Goal: Transaction & Acquisition: Purchase product/service

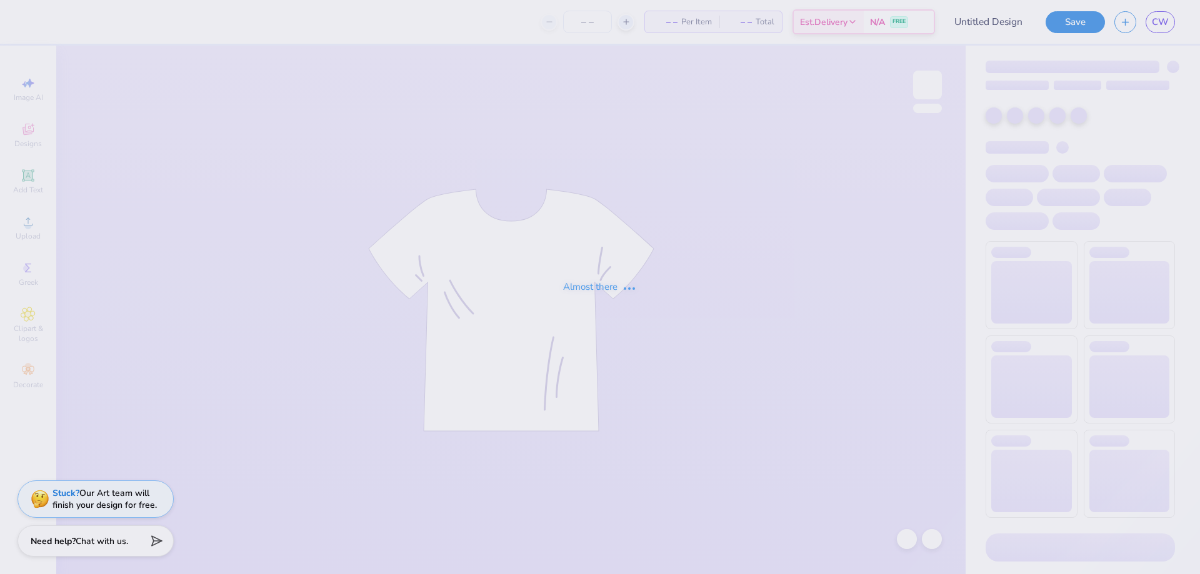
type input "[PERSON_NAME] : Preferred Capital Funding"
type input "50"
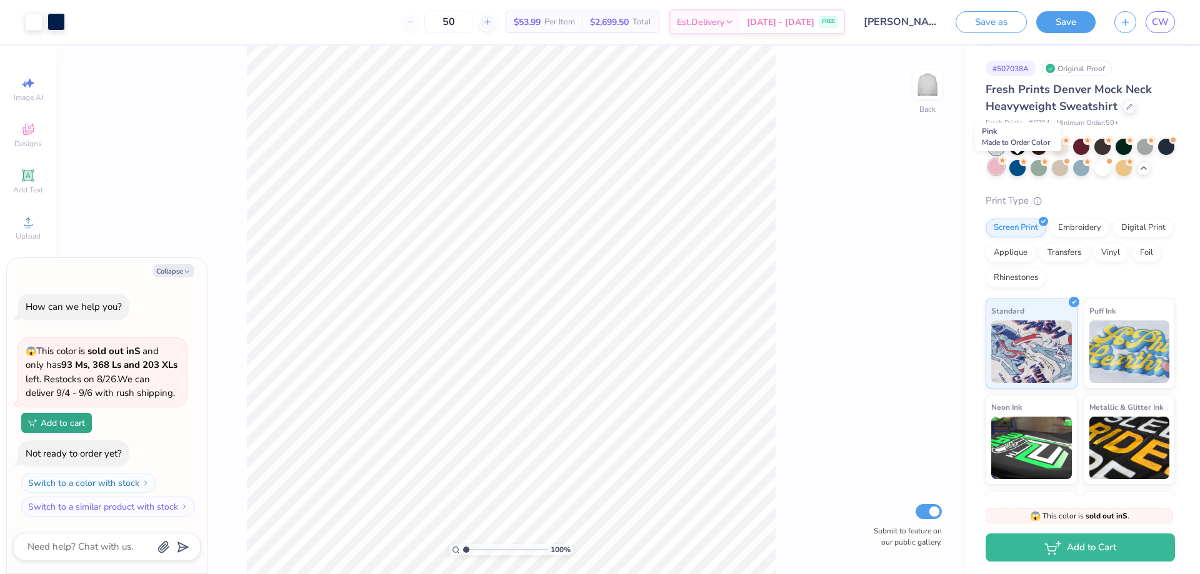
click at [1004, 172] on div at bounding box center [996, 167] width 16 height 16
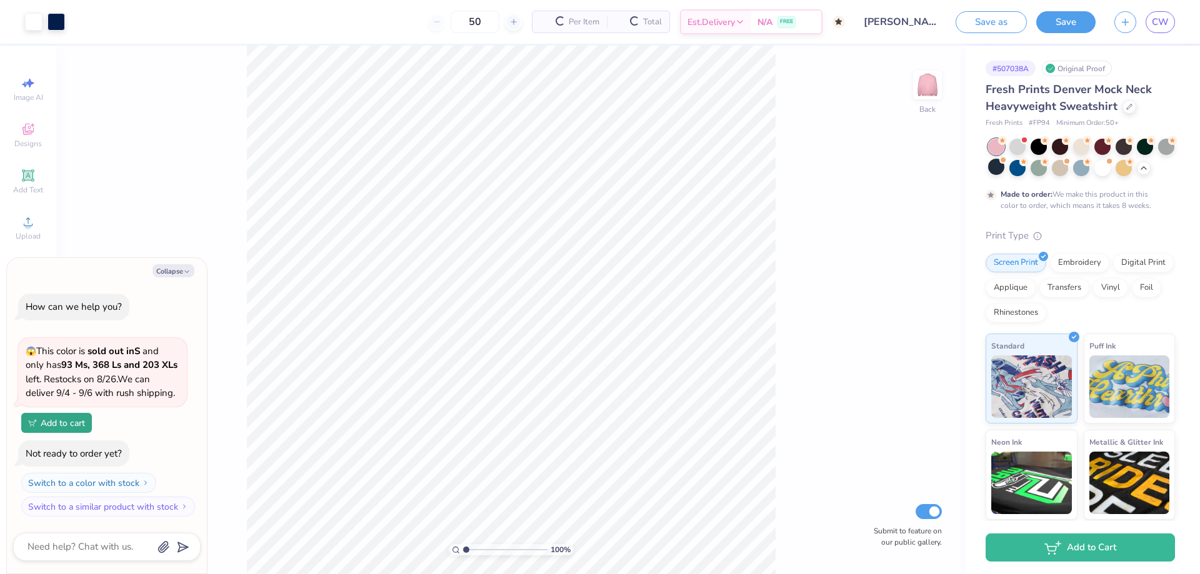
scroll to position [59, 0]
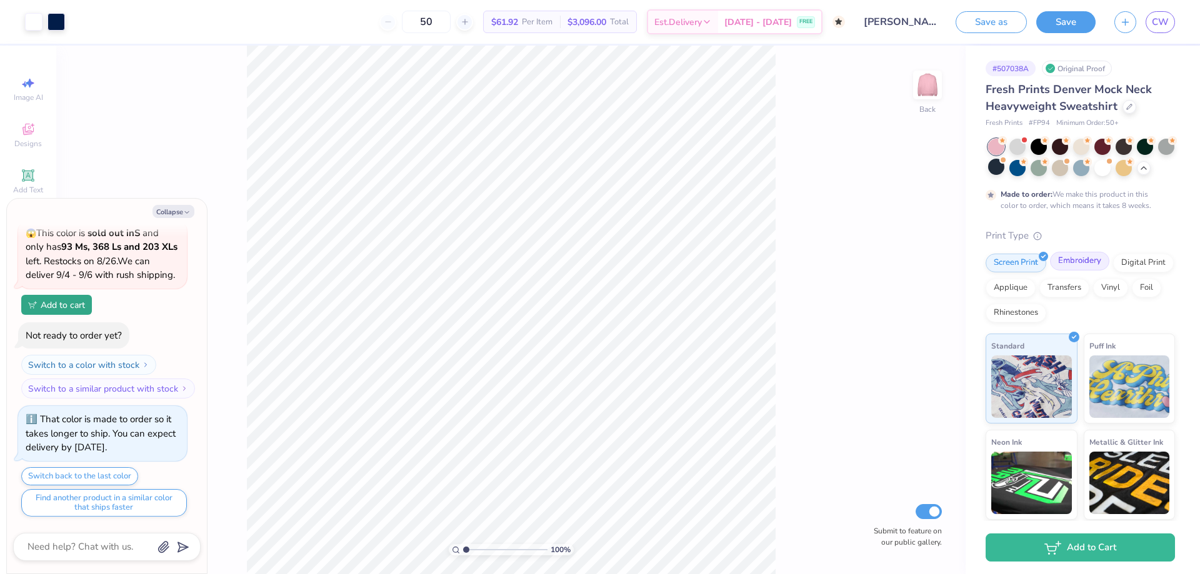
click at [1071, 271] on div "Embroidery" at bounding box center [1079, 261] width 59 height 19
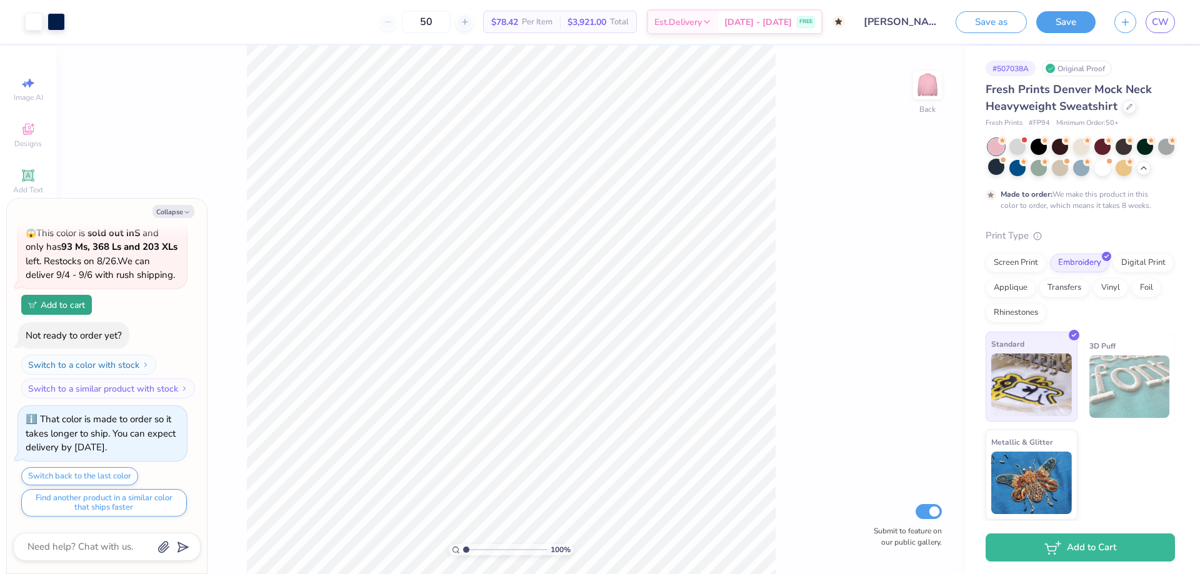
scroll to position [0, 0]
click at [1089, 174] on div at bounding box center [1081, 167] width 16 height 16
click at [1047, 169] on div at bounding box center [1039, 167] width 16 height 16
click at [1089, 171] on div at bounding box center [1081, 167] width 16 height 16
click at [993, 147] on div at bounding box center [996, 147] width 16 height 16
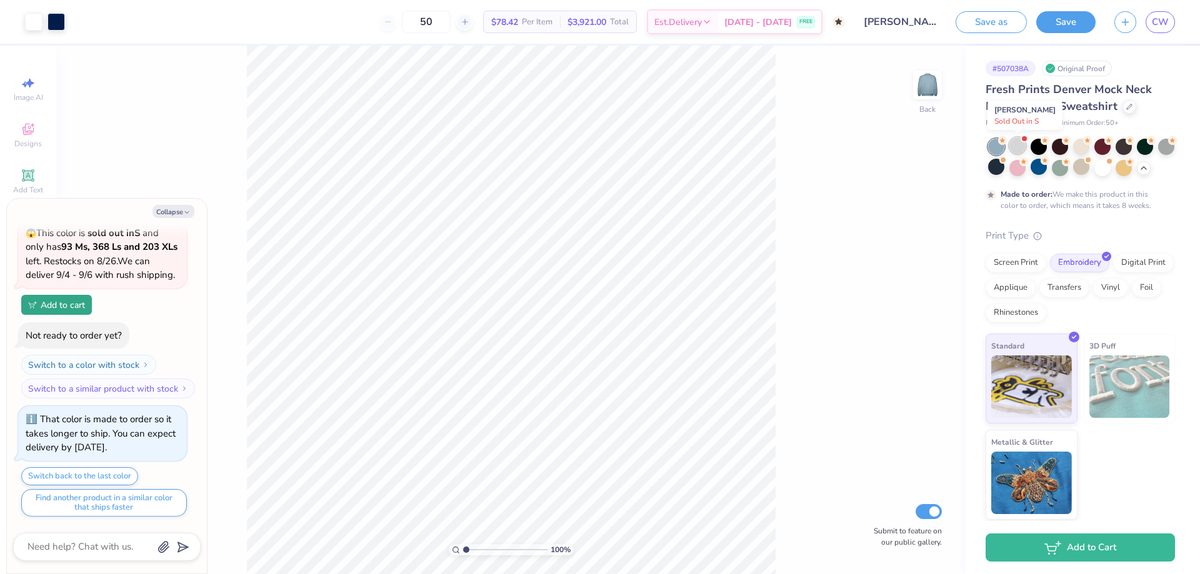
click at [1024, 148] on div at bounding box center [1017, 146] width 16 height 16
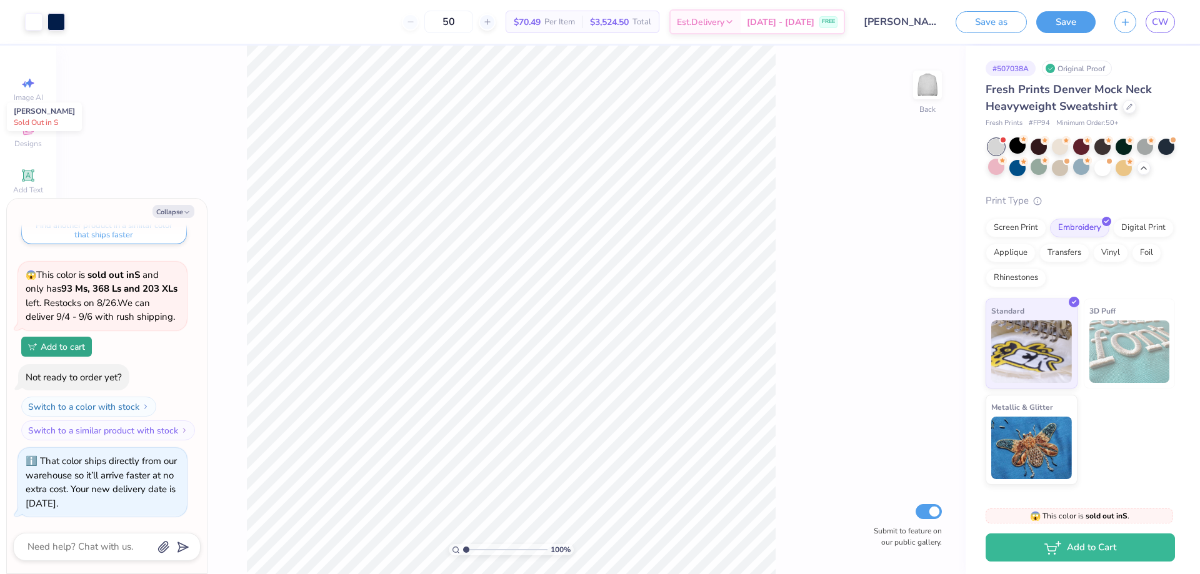
click at [993, 150] on div at bounding box center [996, 147] width 16 height 16
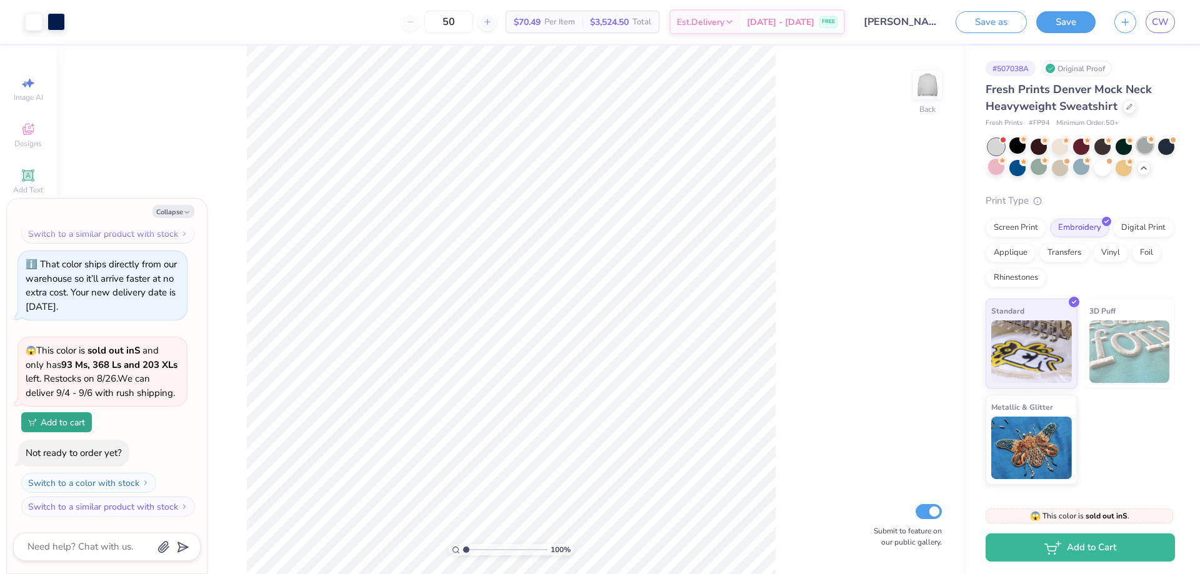
click at [1144, 149] on div at bounding box center [1145, 146] width 16 height 16
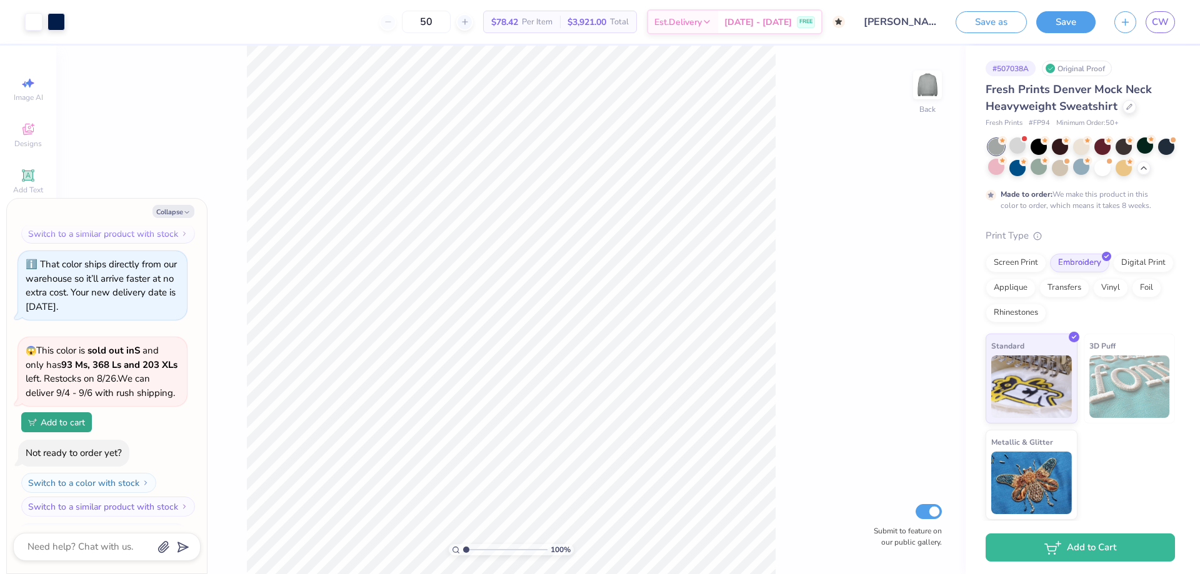
scroll to position [646, 0]
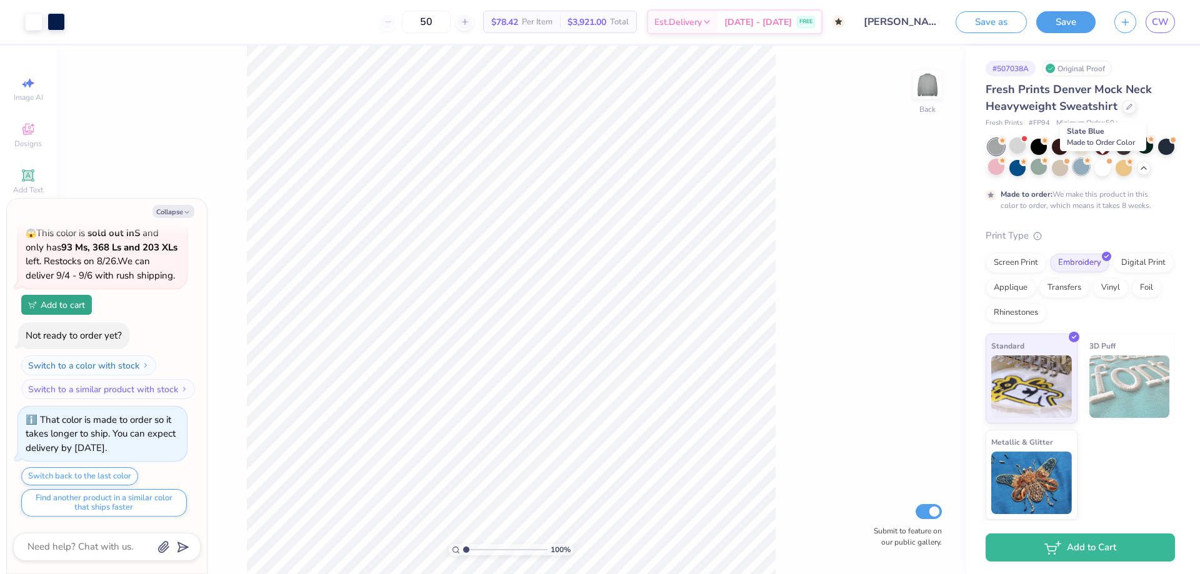
click at [1089, 173] on div at bounding box center [1081, 167] width 16 height 16
click at [1047, 169] on div at bounding box center [1039, 167] width 16 height 16
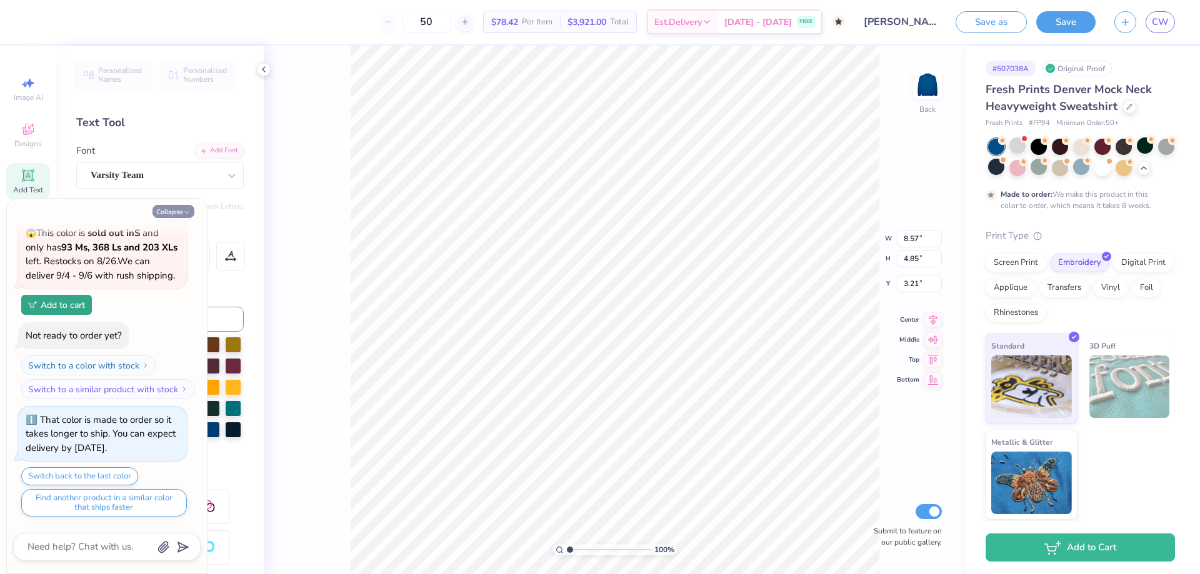
click at [184, 207] on button "Collapse" at bounding box center [174, 211] width 42 height 13
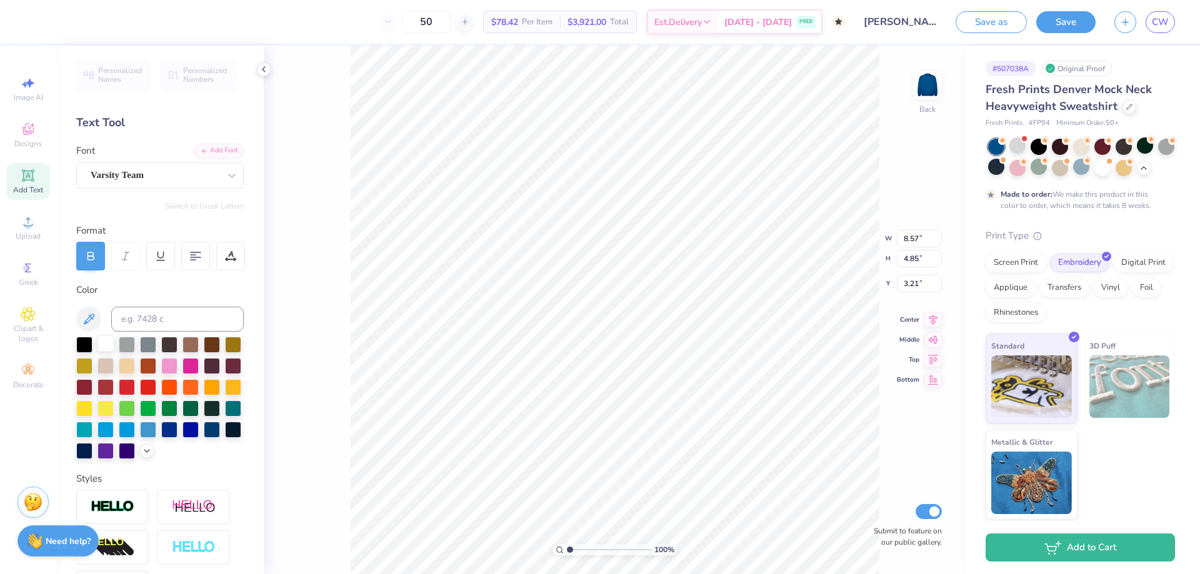
click at [102, 344] on div at bounding box center [106, 344] width 16 height 16
click at [130, 344] on div at bounding box center [127, 344] width 16 height 16
click at [178, 361] on div at bounding box center [169, 365] width 16 height 16
click at [93, 406] on div at bounding box center [84, 407] width 16 height 16
click at [93, 312] on icon at bounding box center [88, 319] width 15 height 15
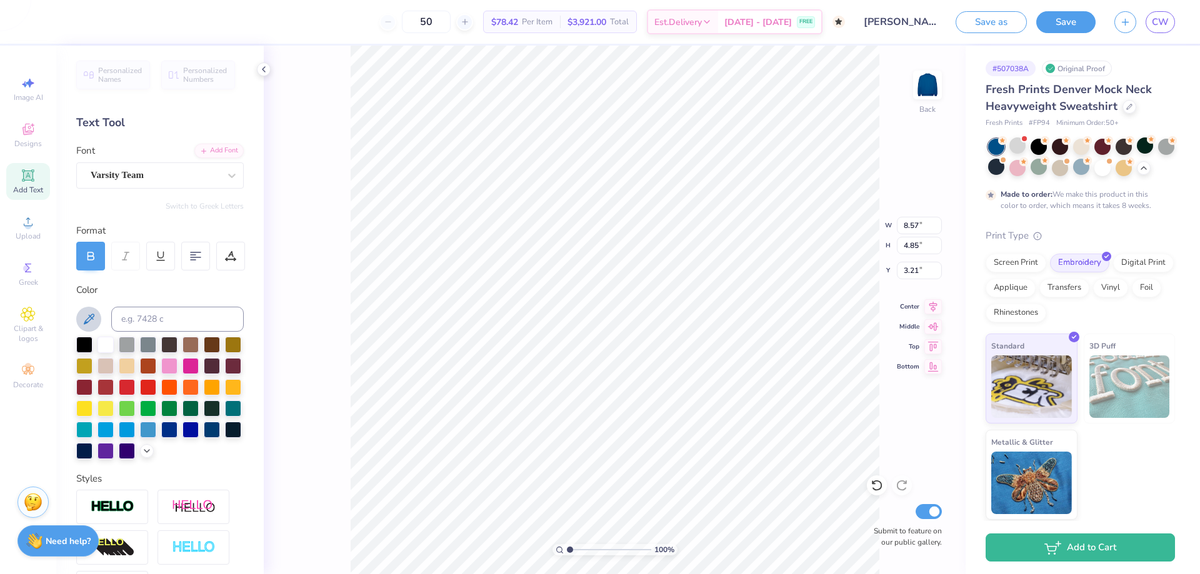
click at [96, 319] on button at bounding box center [88, 319] width 25 height 25
click at [119, 458] on div at bounding box center [127, 450] width 16 height 16
click at [105, 348] on div at bounding box center [106, 344] width 16 height 16
click at [122, 342] on div at bounding box center [127, 344] width 16 height 16
click at [152, 343] on div at bounding box center [148, 344] width 16 height 16
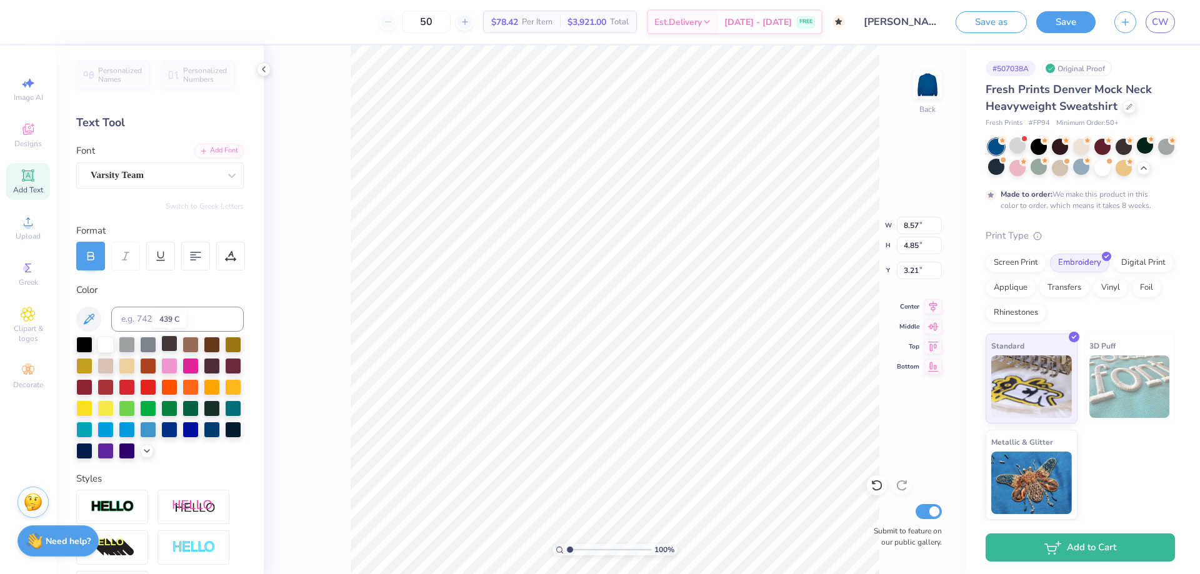
click at [166, 344] on div at bounding box center [169, 344] width 16 height 16
click at [161, 437] on div at bounding box center [169, 429] width 16 height 16
click at [93, 446] on div at bounding box center [84, 450] width 16 height 16
click at [1089, 165] on div at bounding box center [1081, 167] width 16 height 16
click at [1111, 166] on div at bounding box center [1102, 167] width 16 height 16
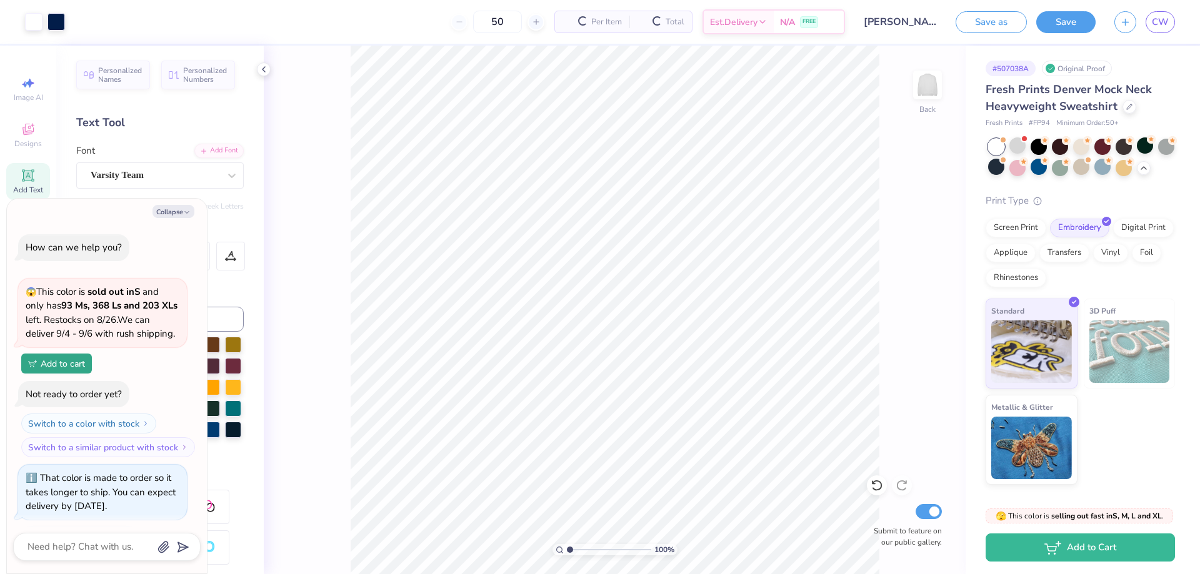
scroll to position [904, 0]
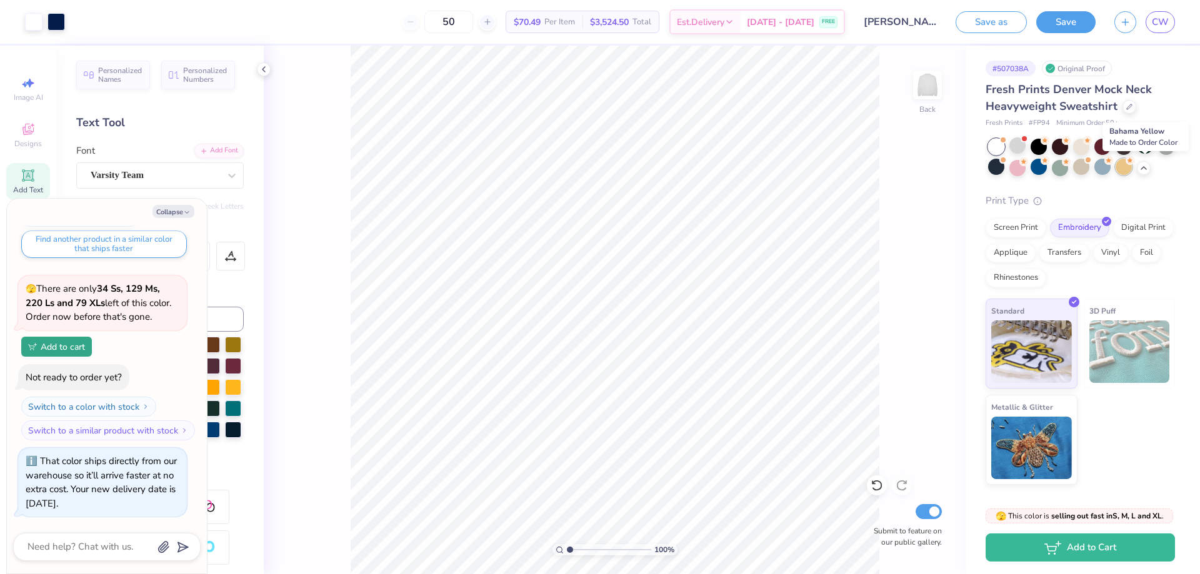
click at [1049, 145] on circle at bounding box center [1045, 140] width 9 height 9
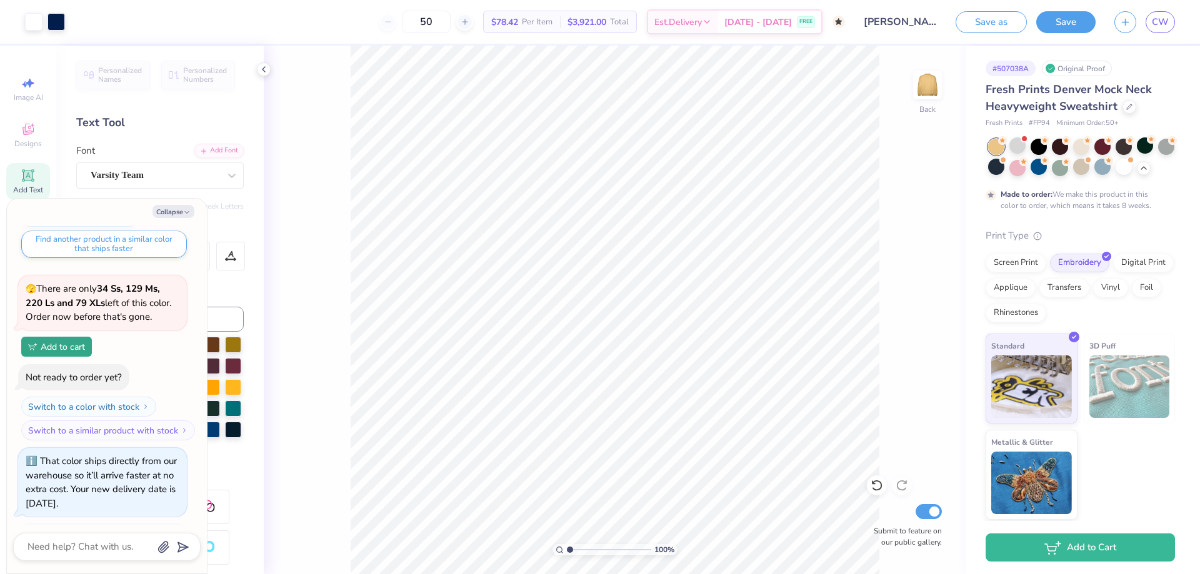
scroll to position [1023, 0]
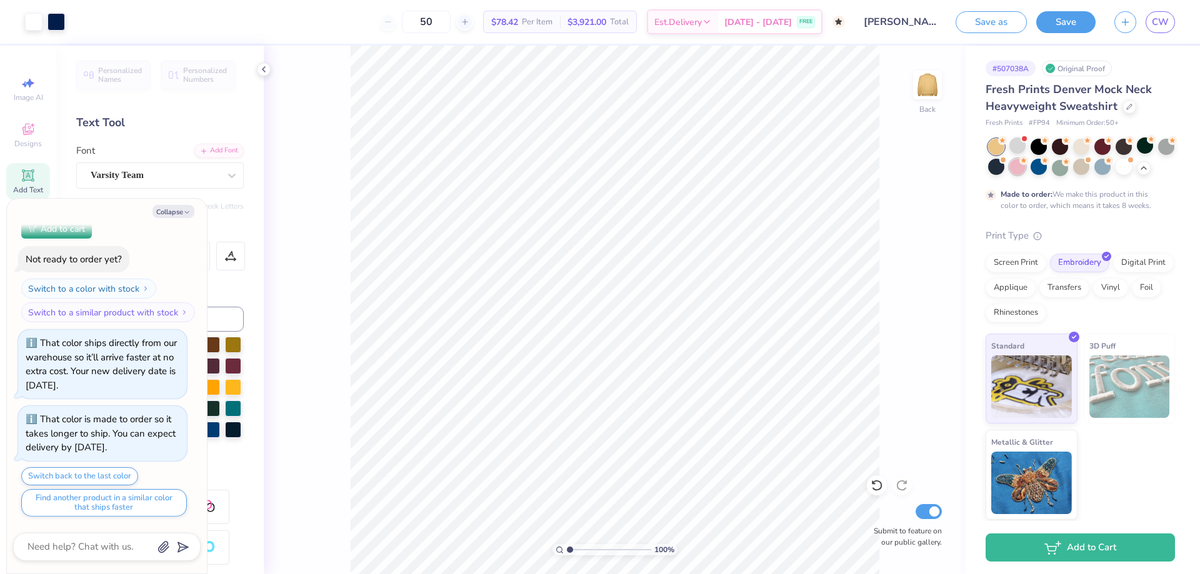
click at [1026, 173] on div at bounding box center [1017, 167] width 16 height 16
click at [1104, 143] on div at bounding box center [1102, 146] width 16 height 16
click at [1123, 143] on div at bounding box center [1124, 146] width 16 height 16
click at [1156, 144] on div at bounding box center [1081, 158] width 187 height 38
click at [1047, 173] on div at bounding box center [1039, 167] width 16 height 16
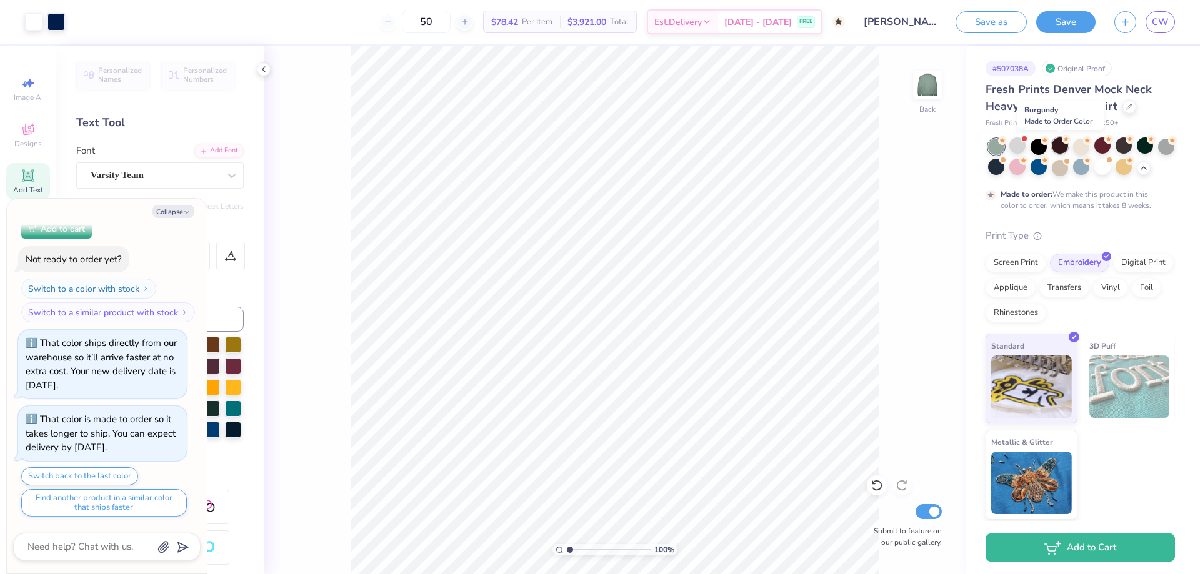
click at [1059, 149] on div at bounding box center [1060, 146] width 16 height 16
click at [1037, 148] on div at bounding box center [1039, 146] width 16 height 16
click at [1158, 154] on div at bounding box center [1166, 146] width 16 height 16
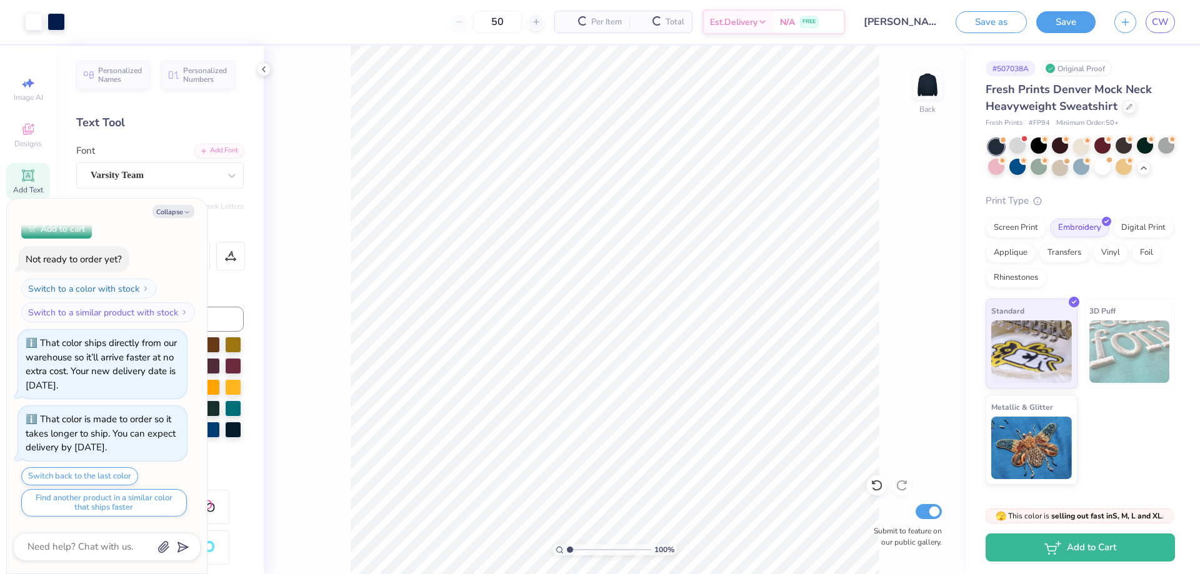
scroll to position [1281, 0]
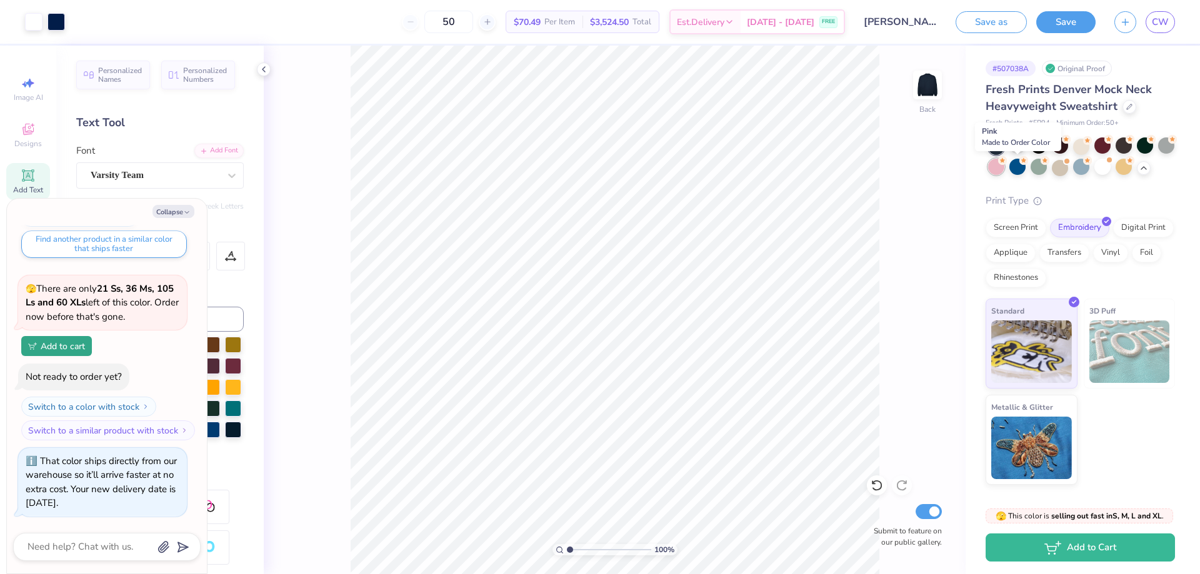
click at [1004, 167] on div at bounding box center [996, 167] width 16 height 16
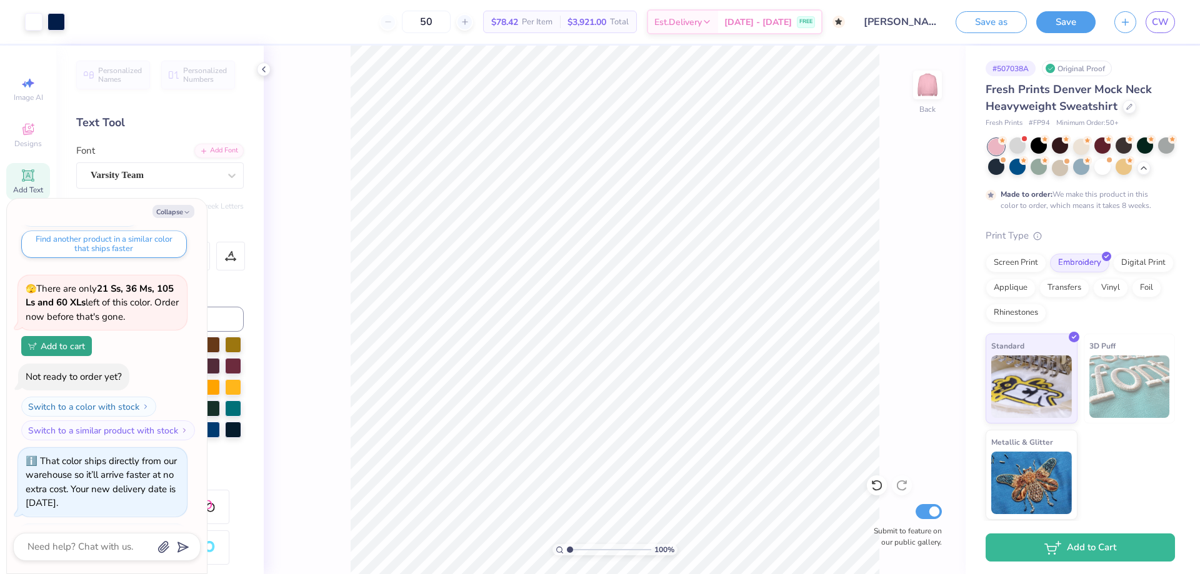
scroll to position [1399, 0]
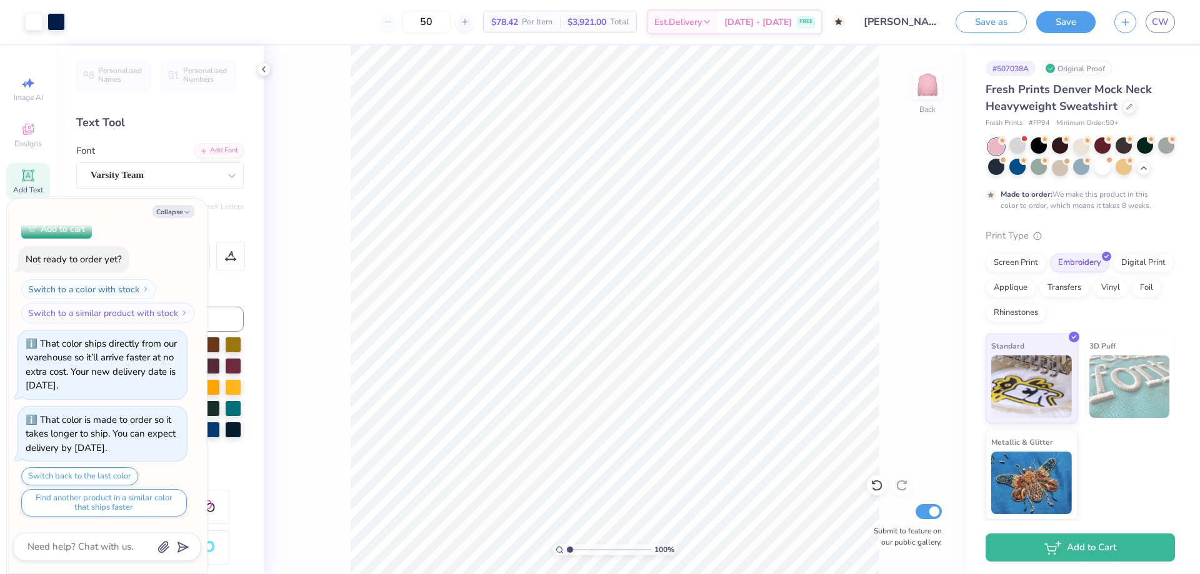
click at [238, 408] on div "Personalized Names Personalized Numbers Text Tool Add Font Font Varsity Team Sw…" at bounding box center [160, 310] width 208 height 529
click at [182, 218] on button "Collapse" at bounding box center [174, 211] width 42 height 13
type textarea "x"
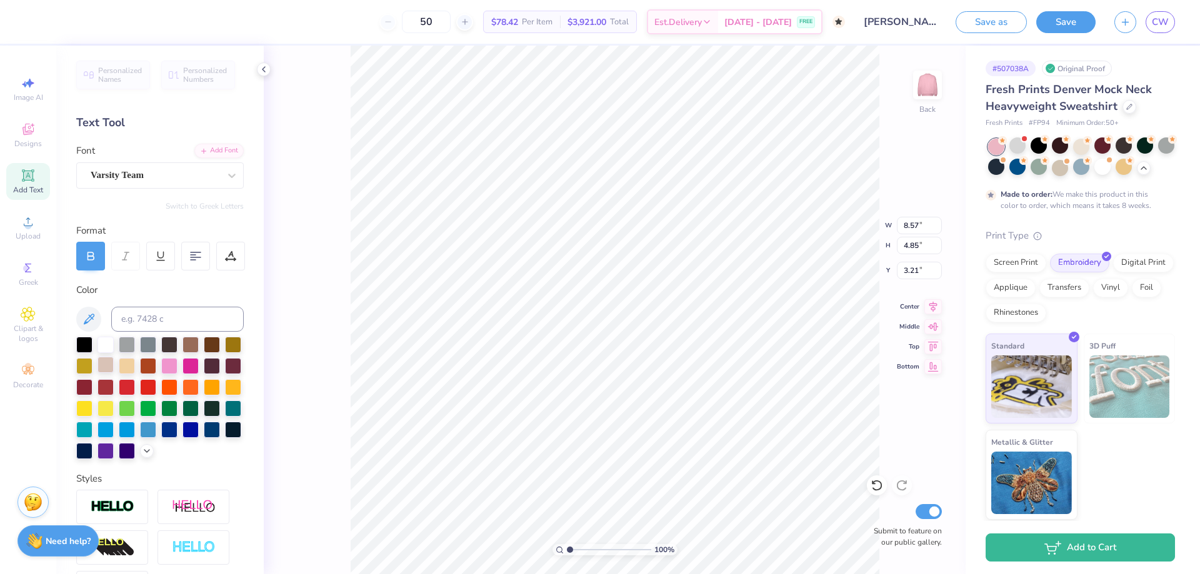
click at [114, 364] on div at bounding box center [106, 365] width 16 height 16
click at [141, 321] on input at bounding box center [177, 319] width 133 height 25
click at [97, 324] on button at bounding box center [88, 319] width 25 height 25
click at [176, 318] on input at bounding box center [177, 319] width 133 height 25
click at [174, 322] on input at bounding box center [177, 319] width 133 height 25
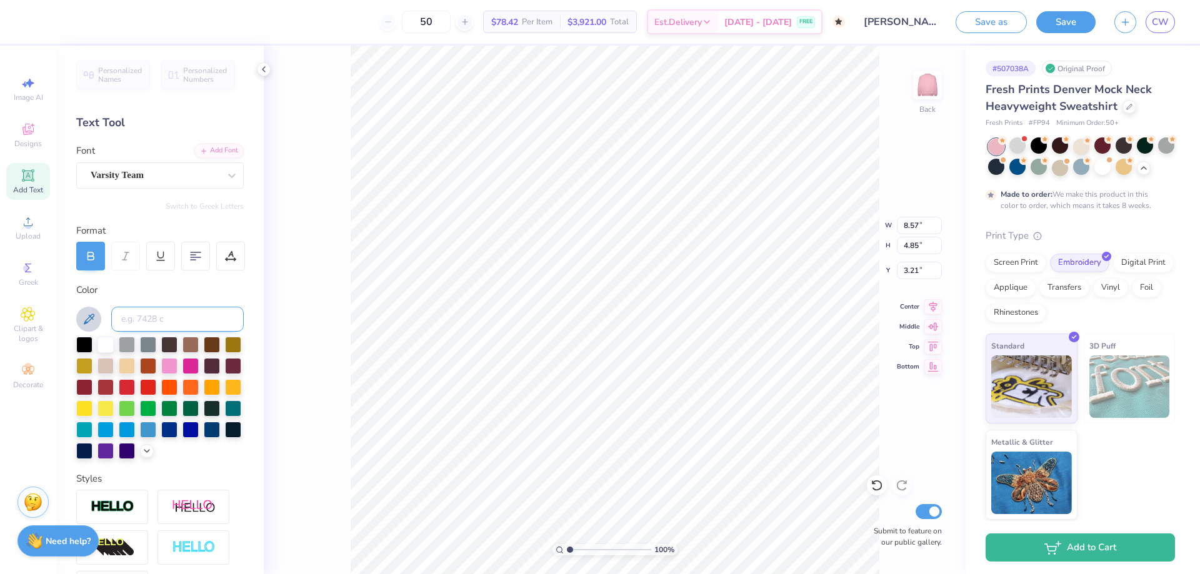
type input "4"
type input "7428"
click at [176, 308] on input at bounding box center [177, 319] width 133 height 25
click at [121, 308] on input at bounding box center [177, 319] width 133 height 25
click at [142, 455] on icon at bounding box center [147, 450] width 10 height 10
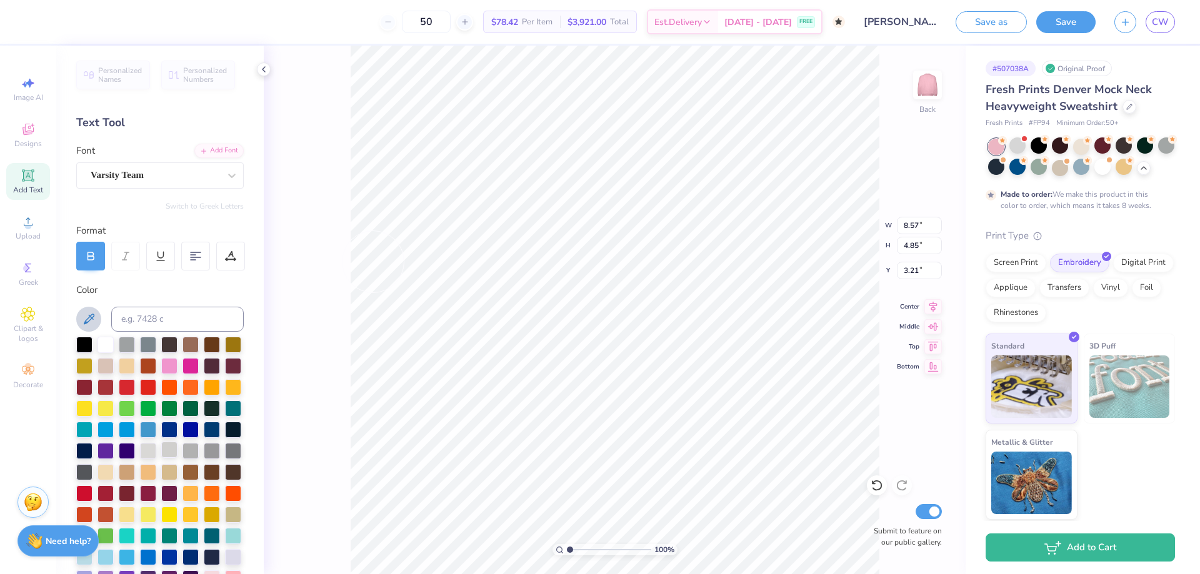
scroll to position [250, 0]
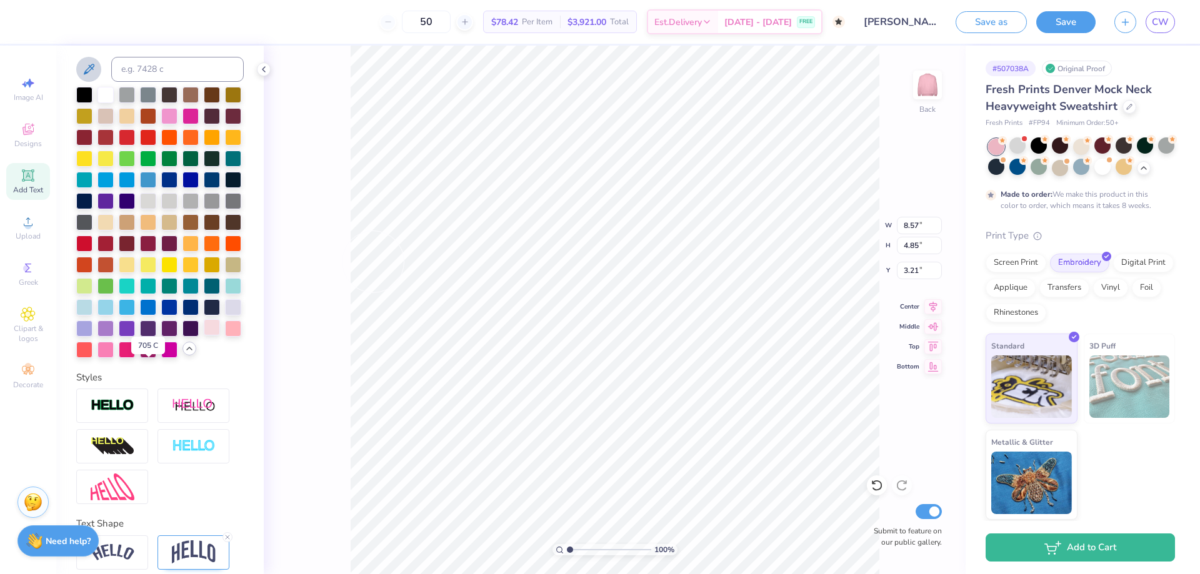
click at [204, 336] on div at bounding box center [212, 327] width 16 height 16
click at [93, 357] on div at bounding box center [84, 349] width 16 height 16
click at [114, 357] on div at bounding box center [106, 349] width 16 height 16
click at [114, 314] on div at bounding box center [106, 306] width 16 height 16
click at [156, 272] on div at bounding box center [148, 264] width 16 height 16
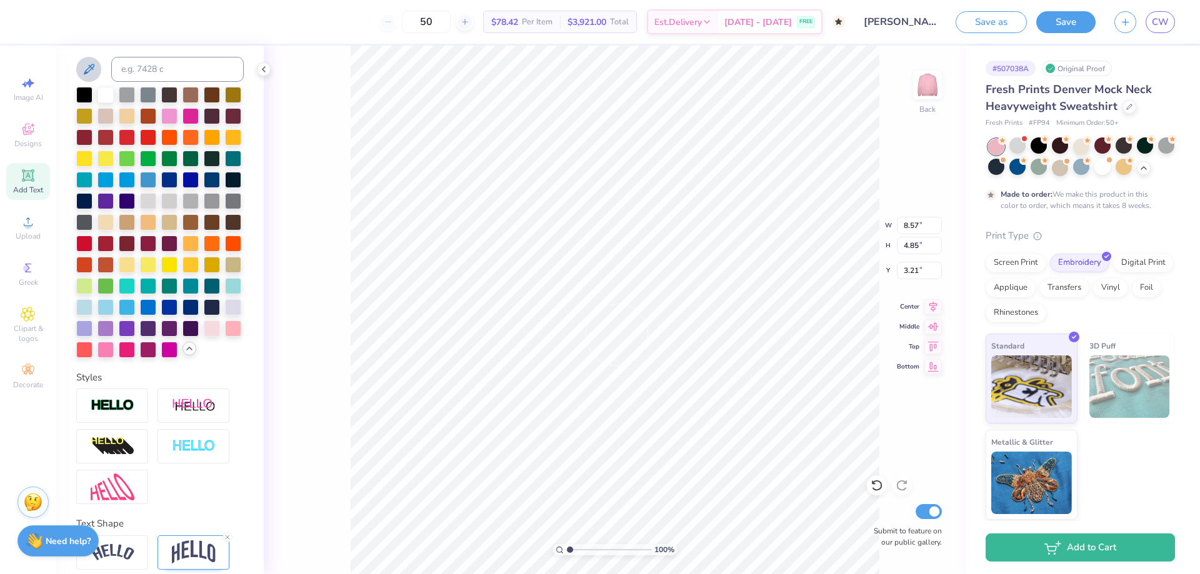
type input "8.68"
type input "4.98"
type input "3.22"
type input "4.51"
type input "1.18"
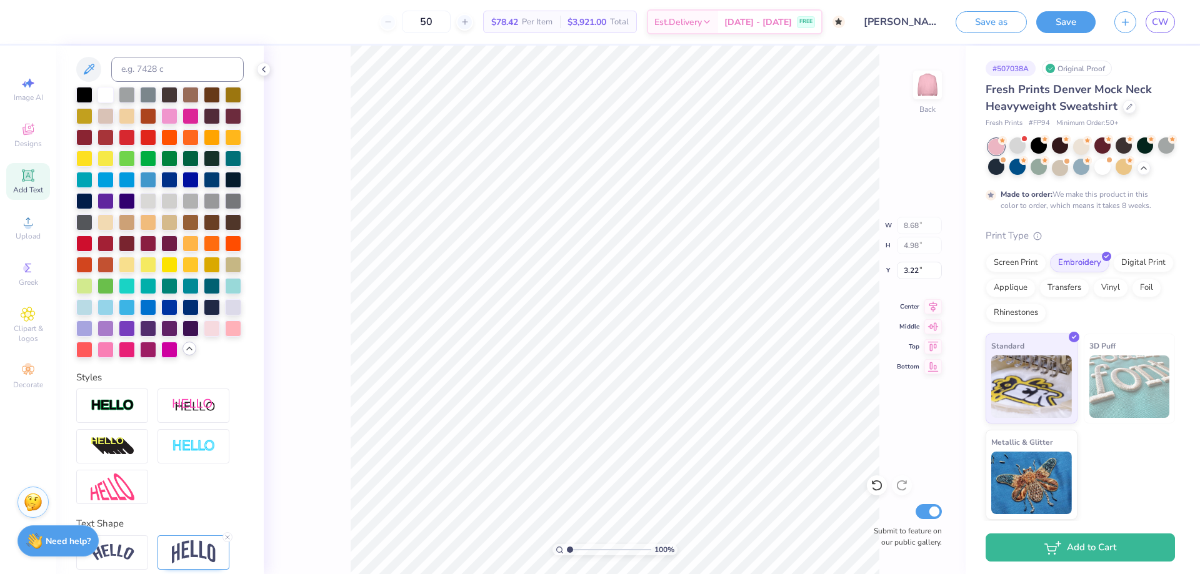
type input "8.11"
click at [156, 272] on div at bounding box center [148, 264] width 16 height 16
click at [135, 272] on div at bounding box center [127, 264] width 16 height 16
click at [225, 314] on div at bounding box center [233, 306] width 16 height 16
type input "8.57"
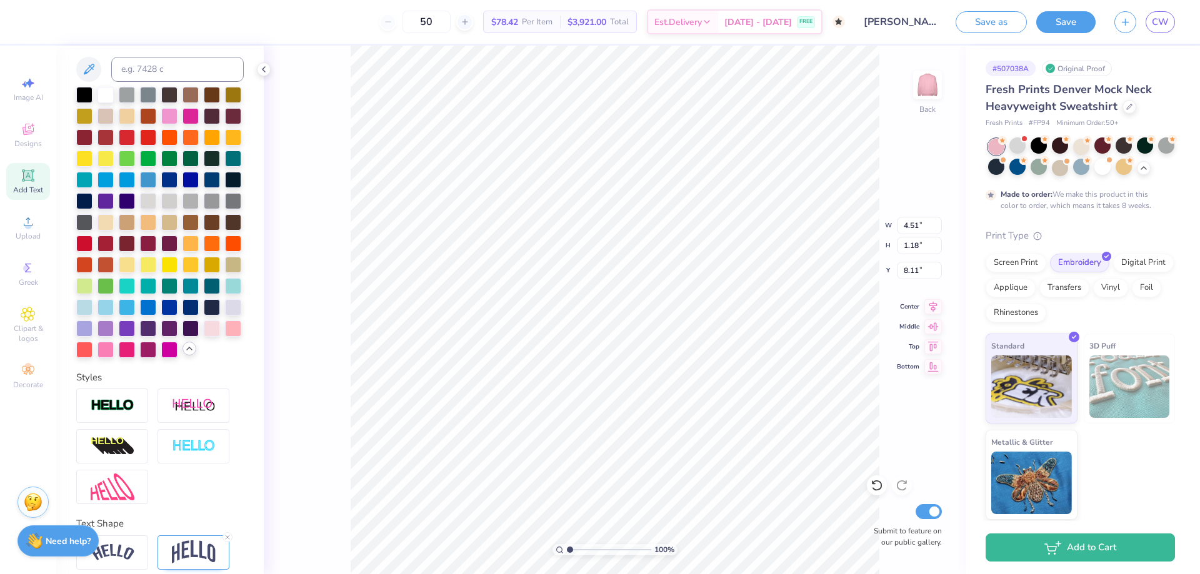
type input "4.85"
type input "3.21"
click at [225, 314] on div at bounding box center [233, 306] width 16 height 16
click at [1111, 165] on div at bounding box center [1102, 167] width 16 height 16
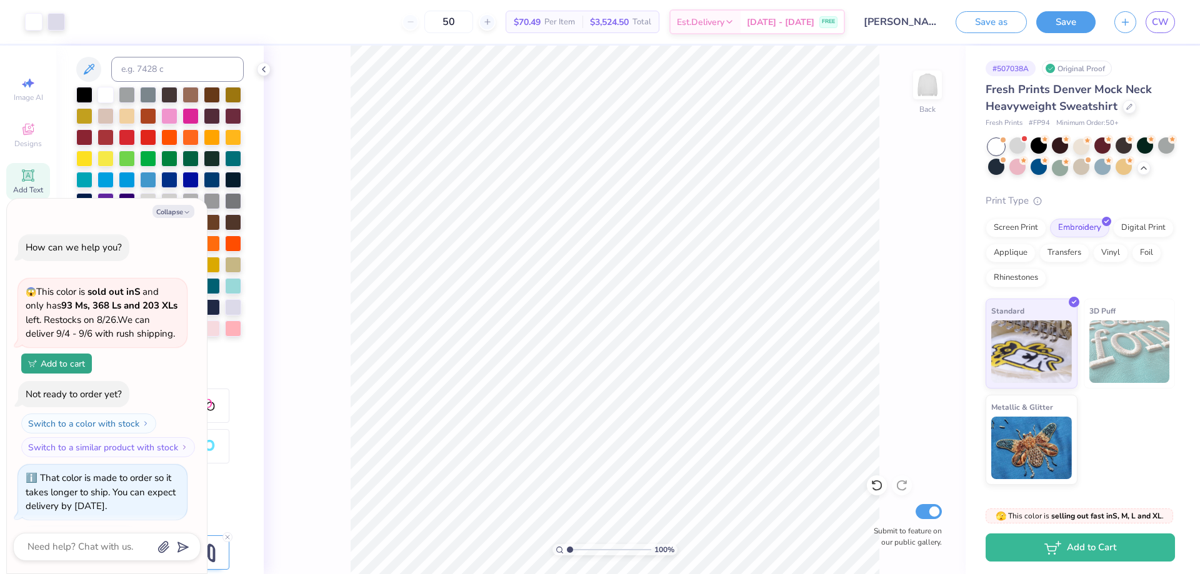
scroll to position [1658, 0]
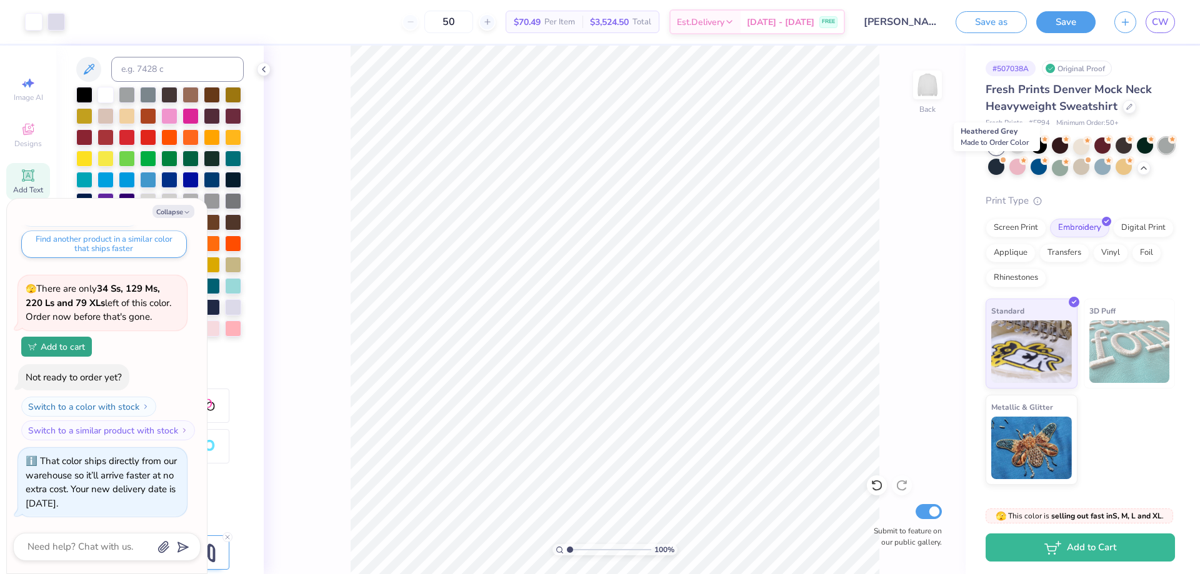
click at [1158, 154] on div at bounding box center [1166, 146] width 16 height 16
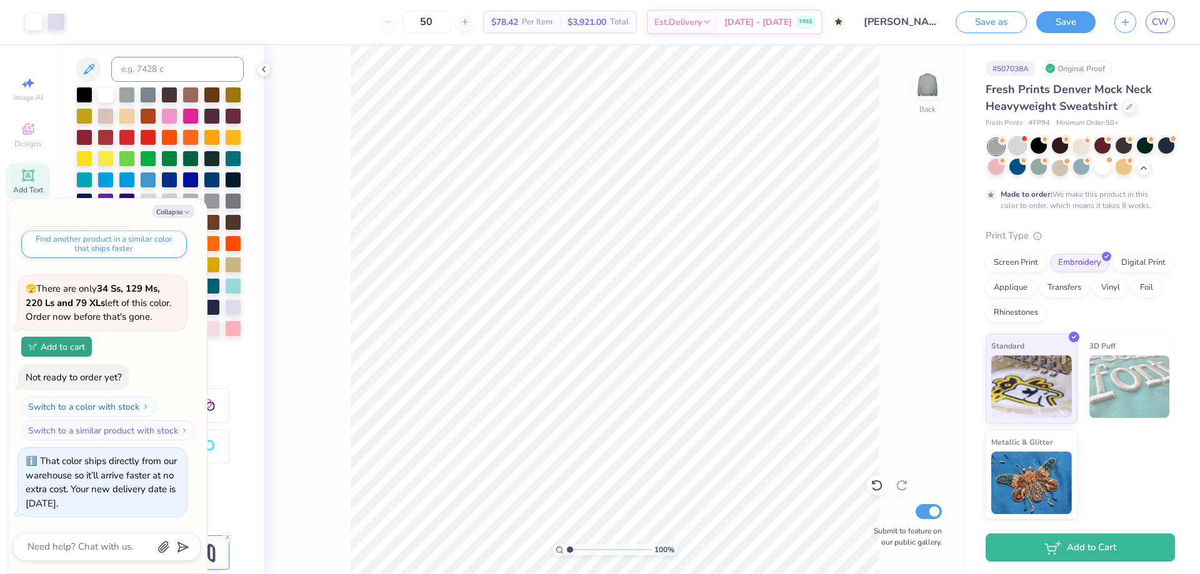
scroll to position [1776, 0]
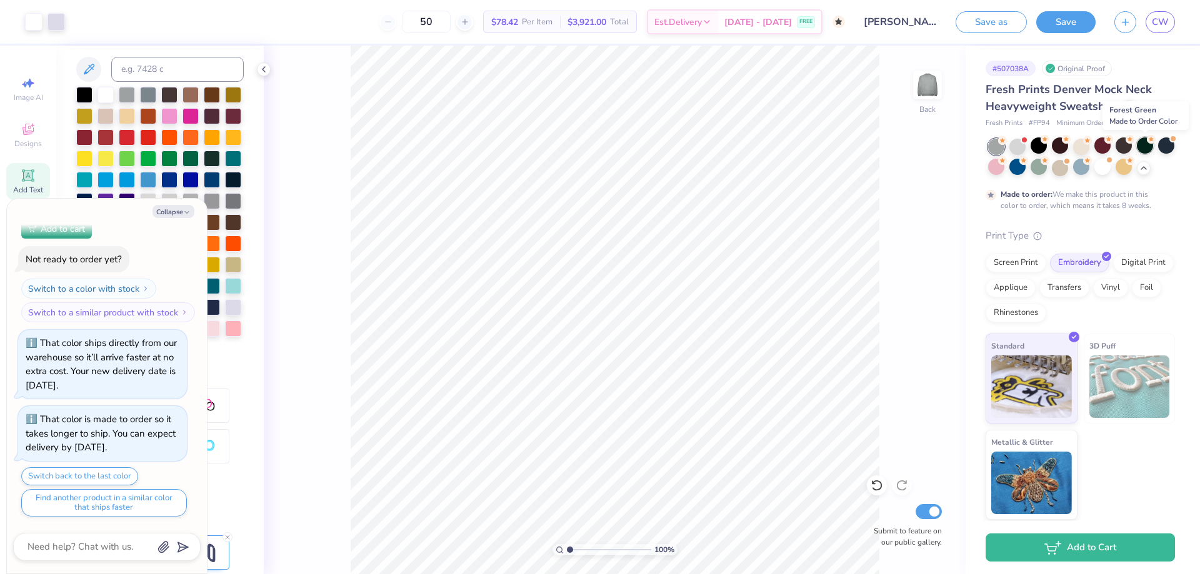
click at [1143, 144] on div at bounding box center [1145, 146] width 16 height 16
click at [1132, 166] on div at bounding box center [1124, 167] width 16 height 16
click at [1018, 150] on div at bounding box center [1017, 146] width 16 height 16
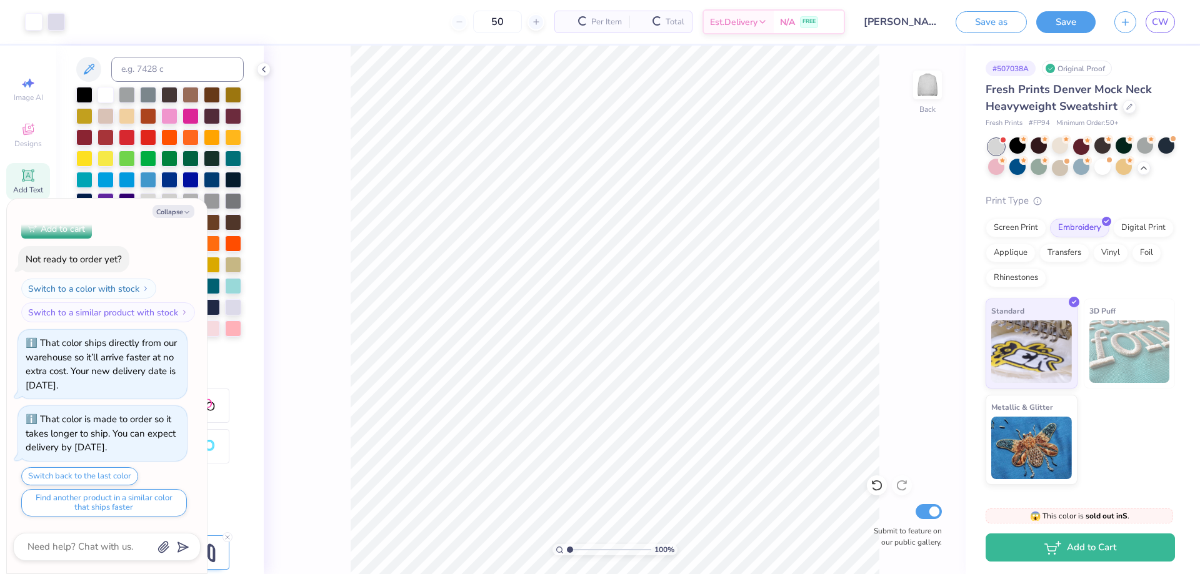
scroll to position [2048, 0]
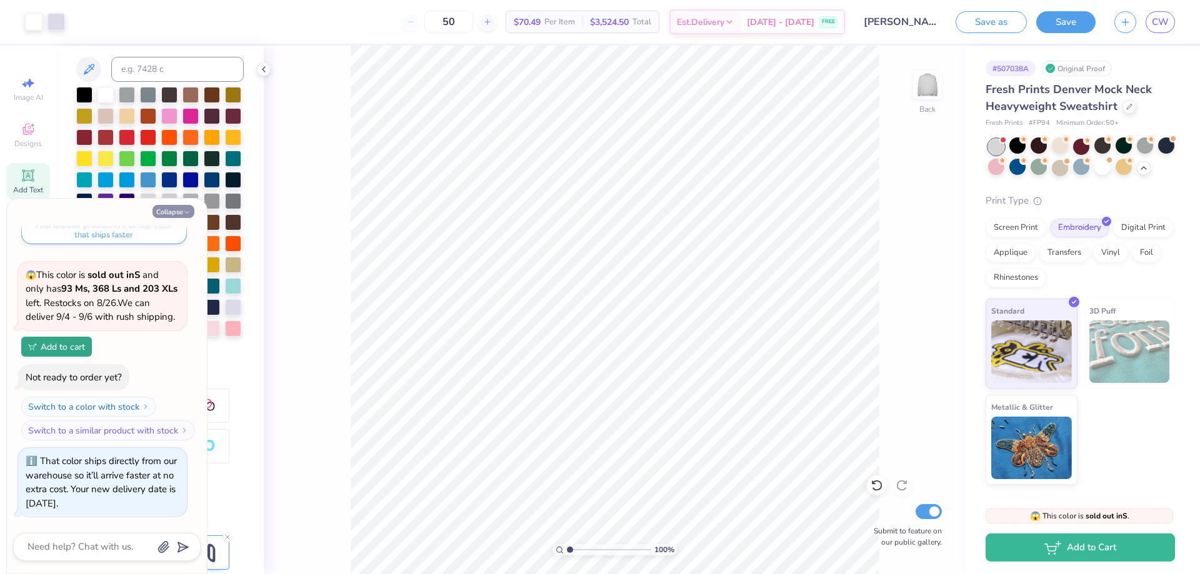
click at [180, 209] on button "Collapse" at bounding box center [174, 211] width 42 height 13
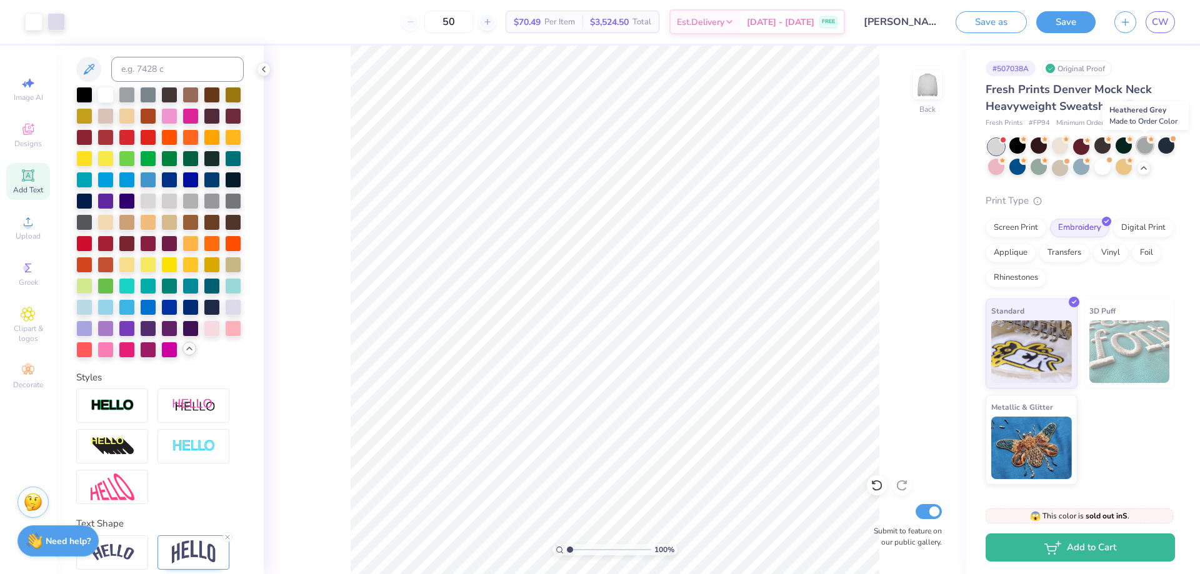
click at [1138, 142] on div at bounding box center [1145, 146] width 16 height 16
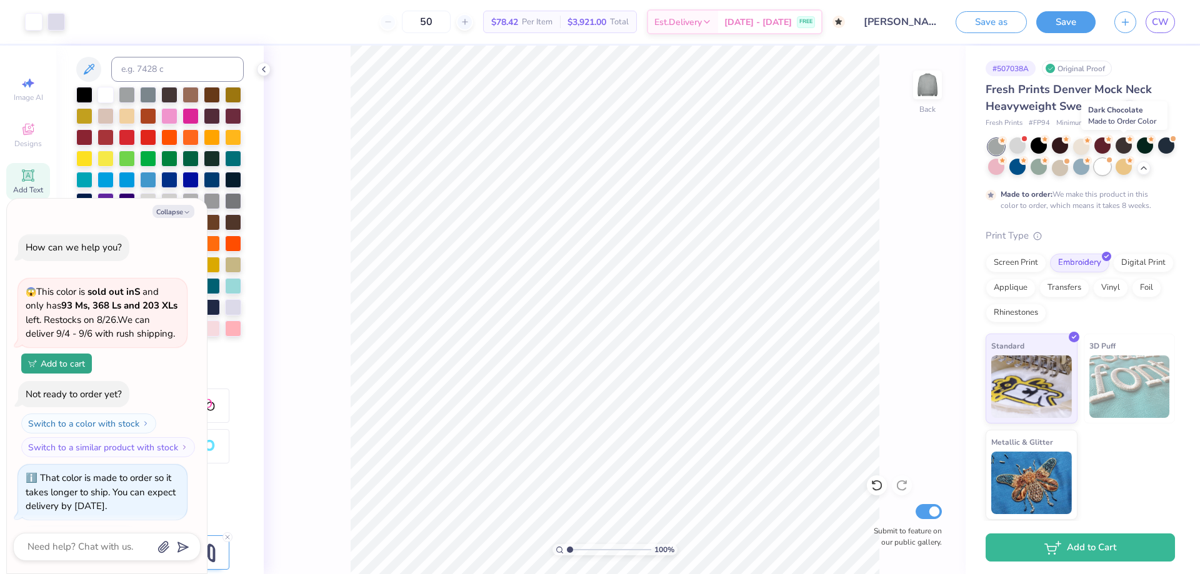
scroll to position [2166, 0]
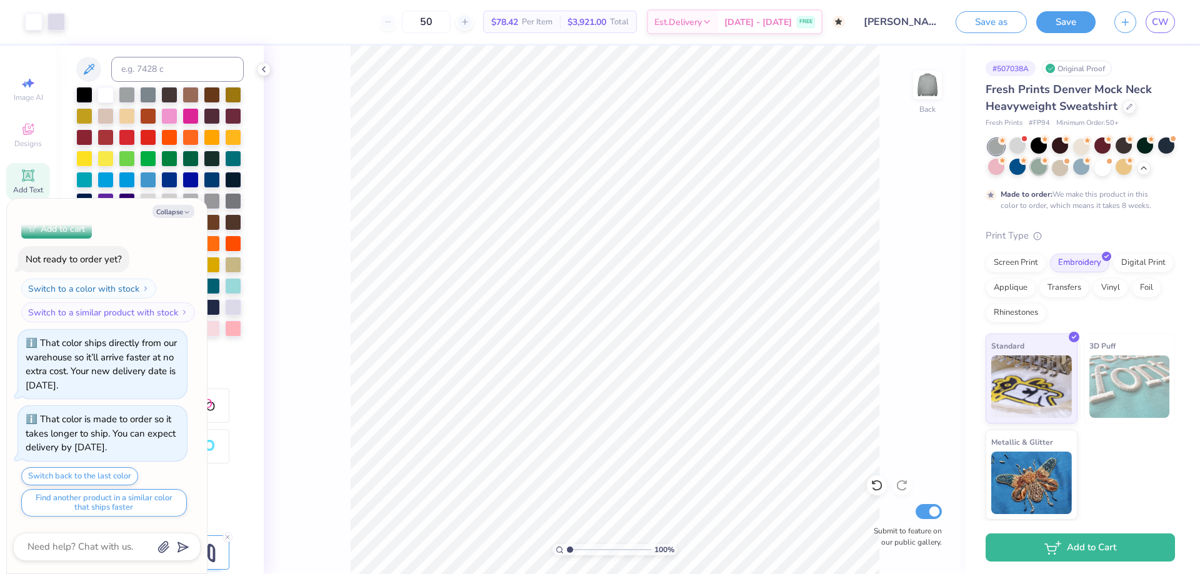
click at [1047, 168] on div at bounding box center [1039, 167] width 16 height 16
click at [1036, 176] on div at bounding box center [1081, 158] width 187 height 38
click at [1026, 171] on div at bounding box center [1017, 167] width 16 height 16
click at [166, 215] on button "Collapse" at bounding box center [174, 211] width 42 height 13
type textarea "x"
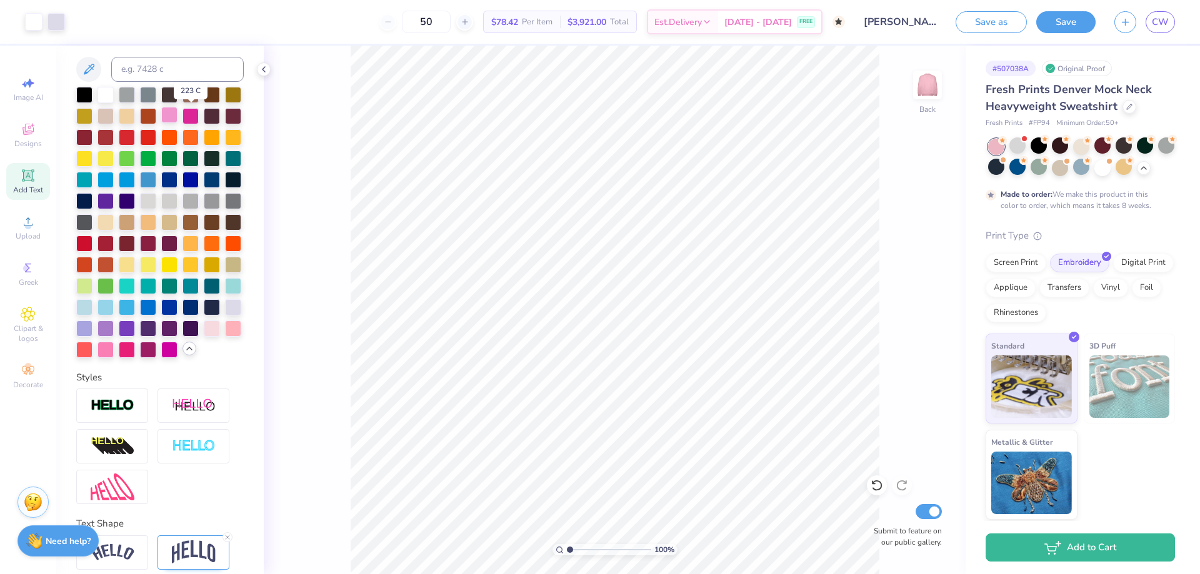
click at [178, 111] on div at bounding box center [169, 115] width 16 height 16
click at [164, 251] on div at bounding box center [169, 242] width 16 height 16
click at [135, 272] on div at bounding box center [127, 264] width 16 height 16
click at [553, 28] on span "Per Item" at bounding box center [537, 22] width 31 height 13
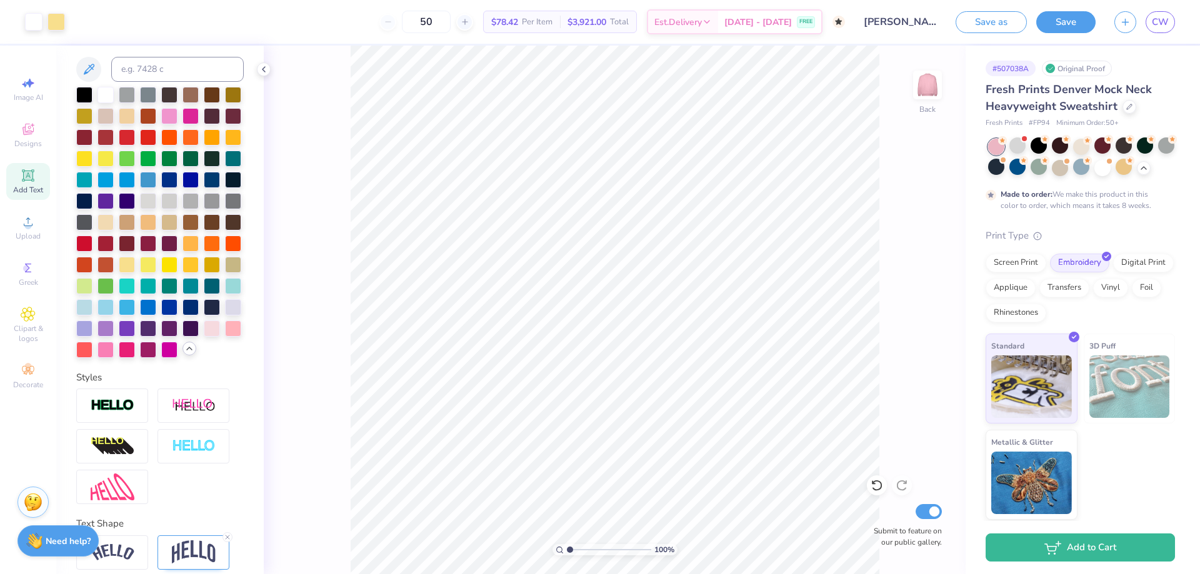
click at [418, 21] on div "50" at bounding box center [426, 22] width 94 height 23
click at [410, 20] on div "50" at bounding box center [426, 22] width 94 height 23
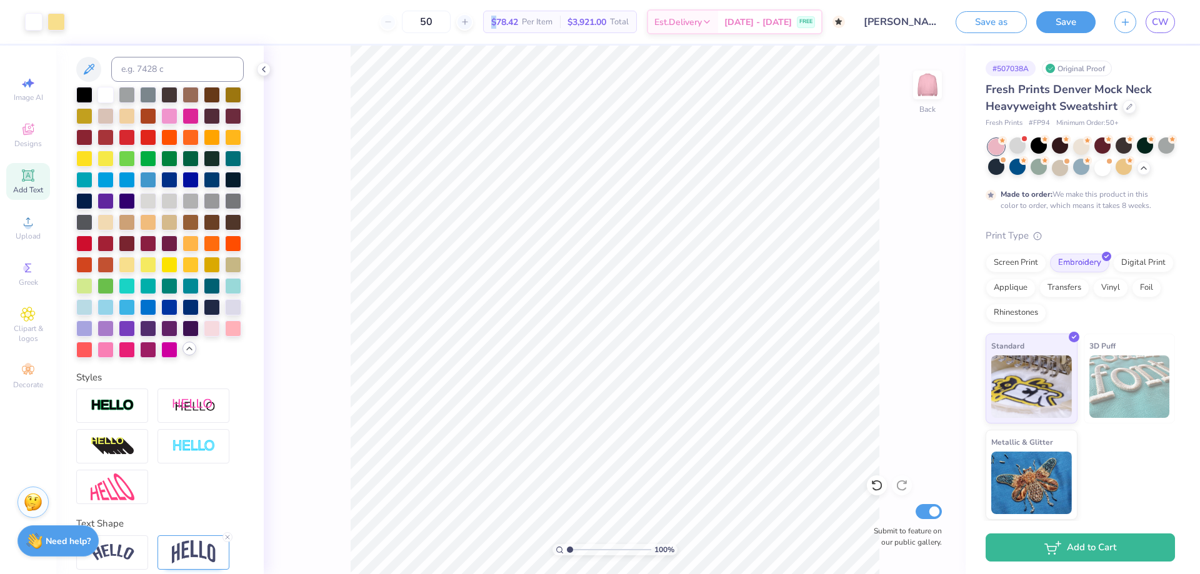
click at [410, 20] on div "50" at bounding box center [426, 22] width 94 height 23
click at [417, 31] on div "50" at bounding box center [426, 22] width 94 height 23
click at [415, 19] on div "50" at bounding box center [426, 22] width 94 height 23
click at [473, 21] on div at bounding box center [464, 22] width 17 height 17
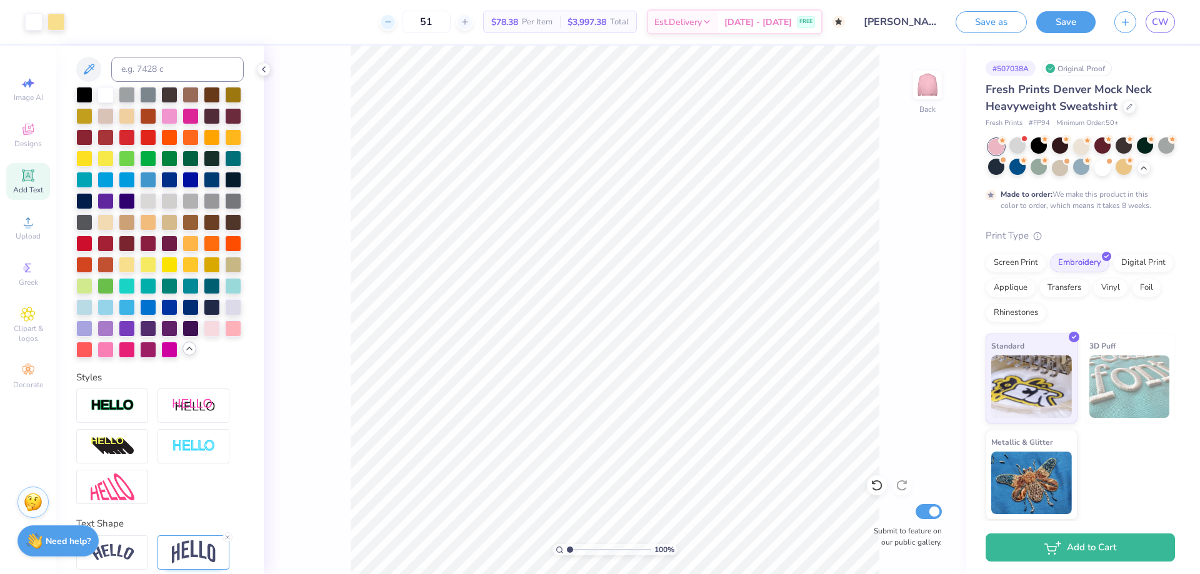
click at [393, 21] on icon at bounding box center [388, 22] width 9 height 9
type input "50"
click at [606, 24] on span "$3,921.00" at bounding box center [587, 22] width 39 height 13
click at [629, 18] on span "Total" at bounding box center [619, 22] width 19 height 13
drag, startPoint x: 589, startPoint y: 15, endPoint x: 474, endPoint y: 17, distance: 115.6
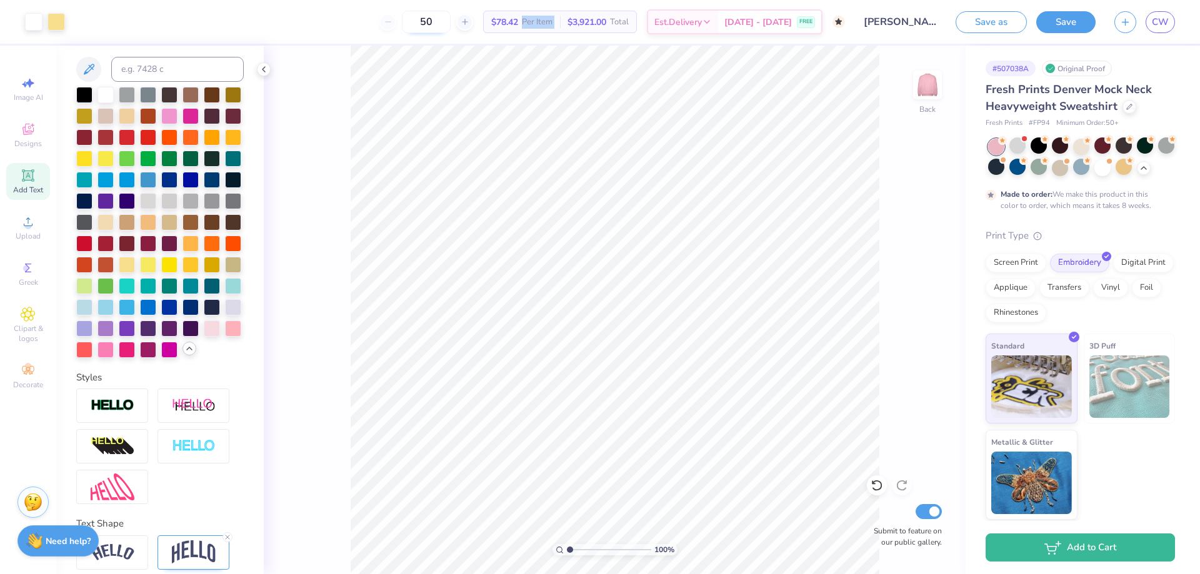
click at [534, 16] on div "$78.42 Per Item $3,921.00 Total" at bounding box center [560, 22] width 154 height 23
click at [418, 21] on div "50" at bounding box center [426, 22] width 94 height 23
click at [417, 21] on div "50" at bounding box center [426, 22] width 94 height 23
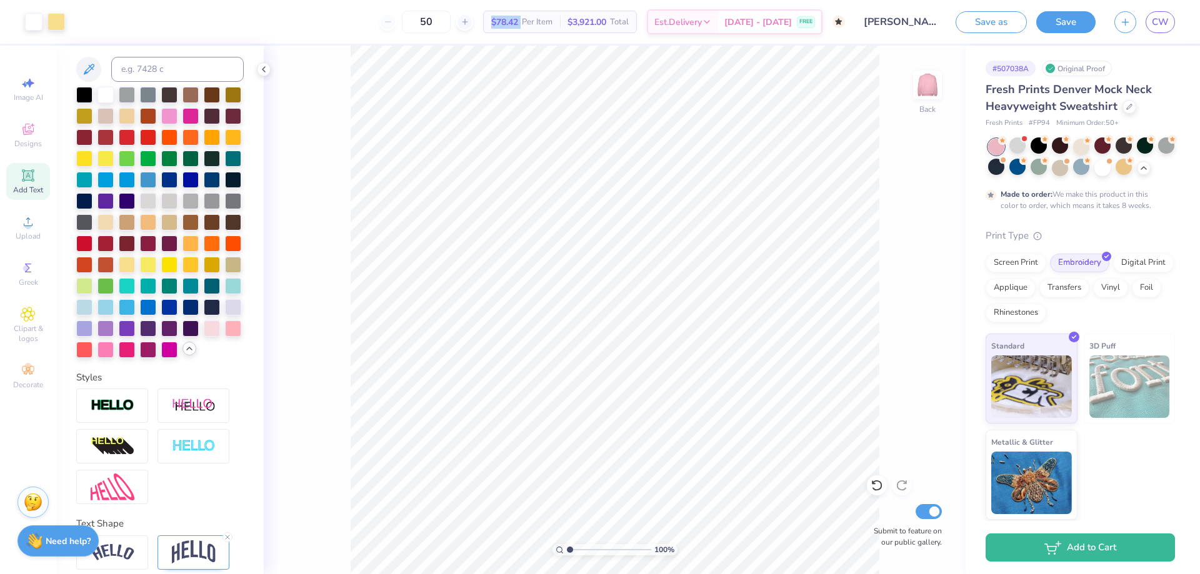
click at [417, 21] on div "50" at bounding box center [426, 22] width 94 height 23
